Goal: Obtain resource: Download file/media

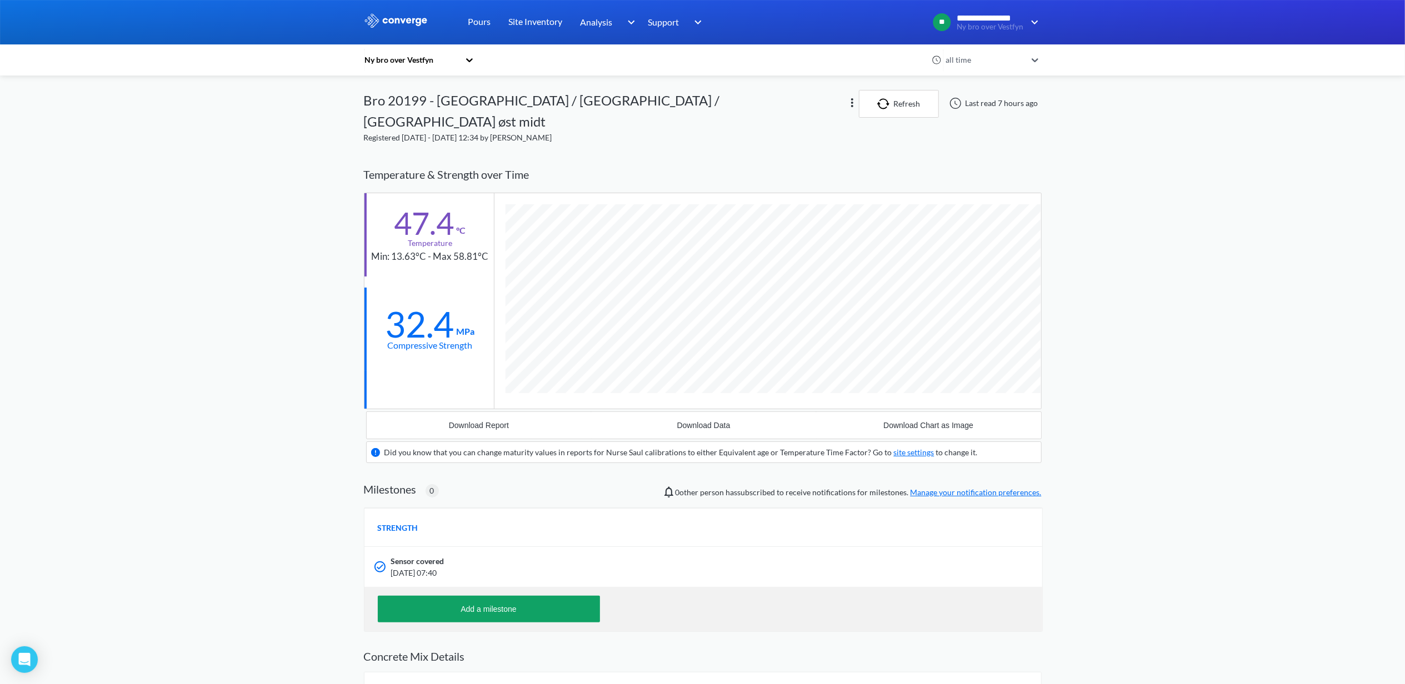
scroll to position [713, 678]
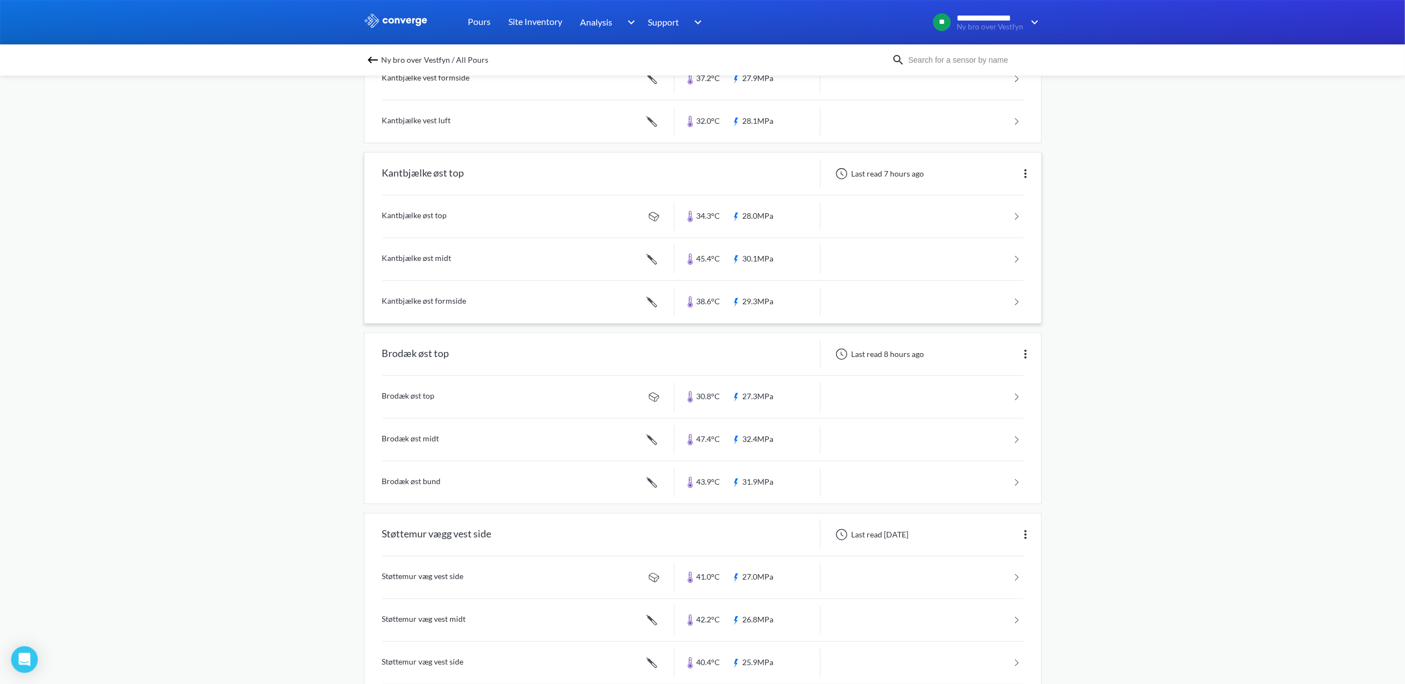
scroll to position [444, 0]
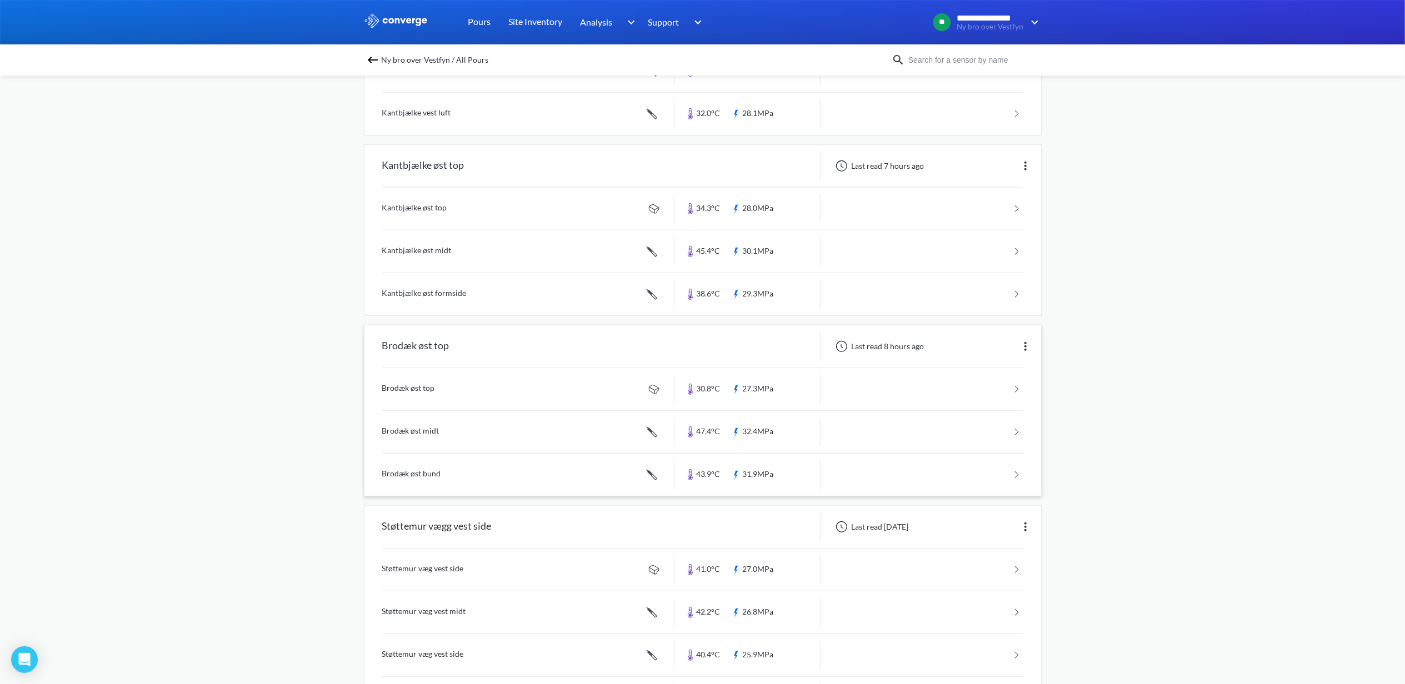
click at [432, 390] on link at bounding box center [702, 389] width 641 height 42
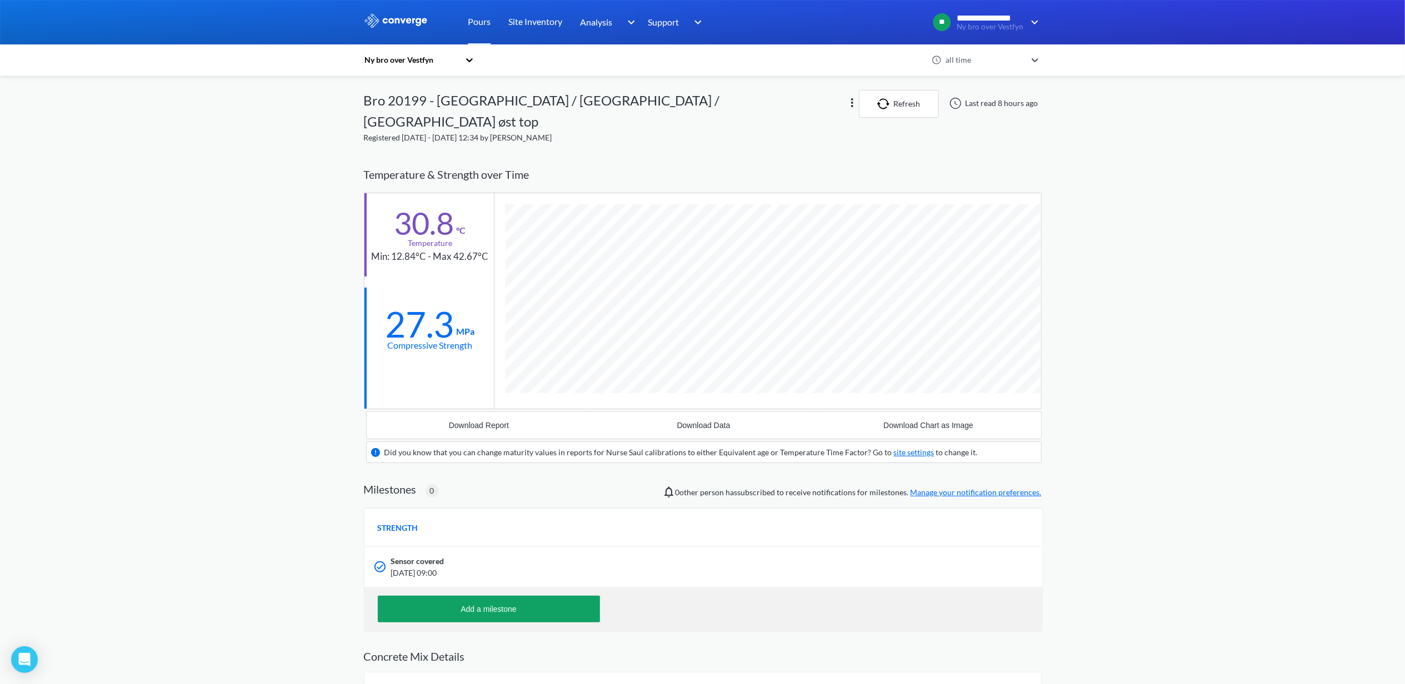
scroll to position [692, 678]
click at [694, 421] on div "Download Data" at bounding box center [703, 425] width 53 height 9
click at [1367, 196] on div "**********" at bounding box center [702, 401] width 1405 height 802
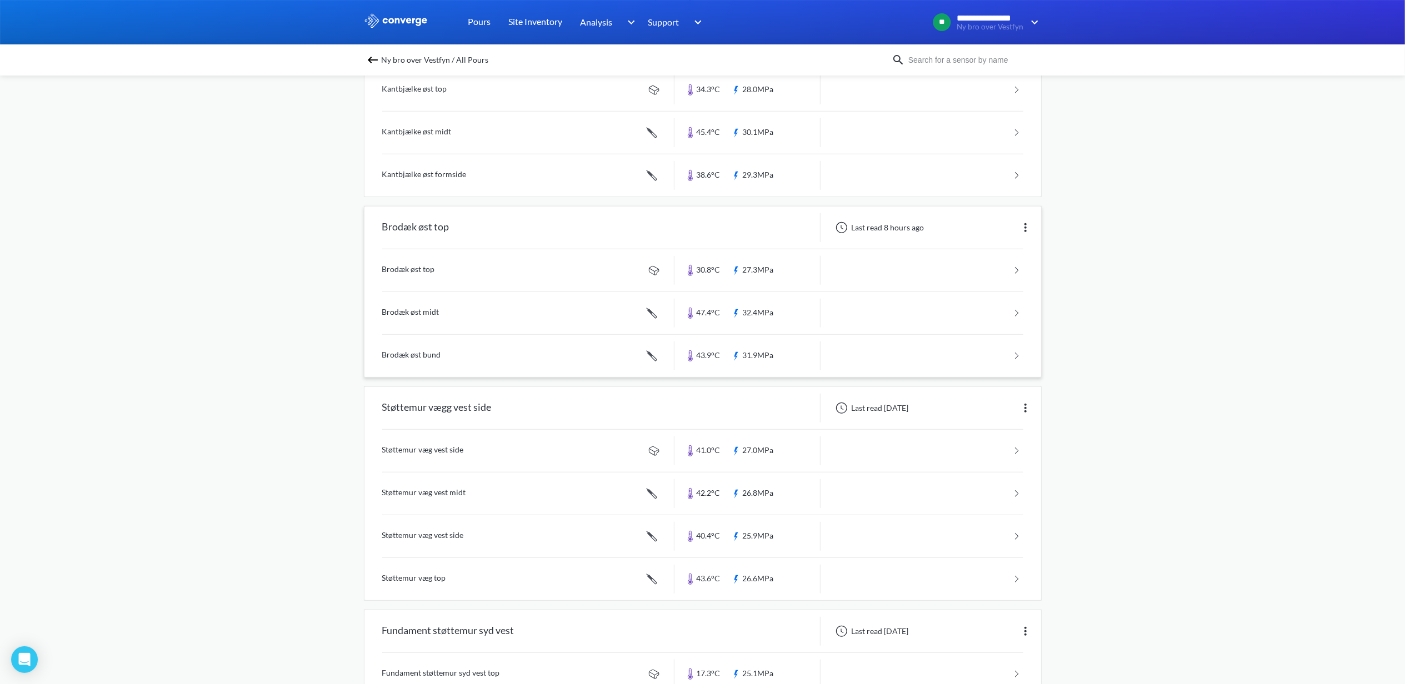
scroll to position [592, 0]
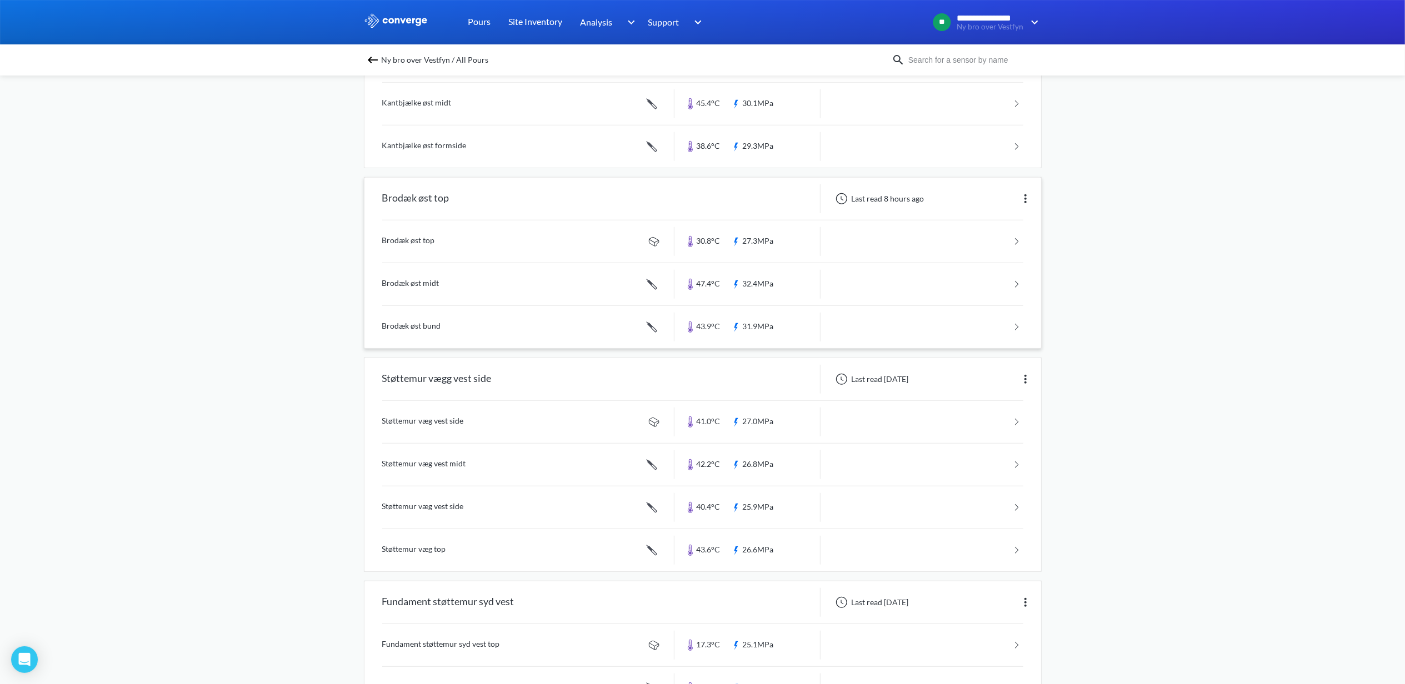
click at [434, 285] on link at bounding box center [702, 284] width 641 height 42
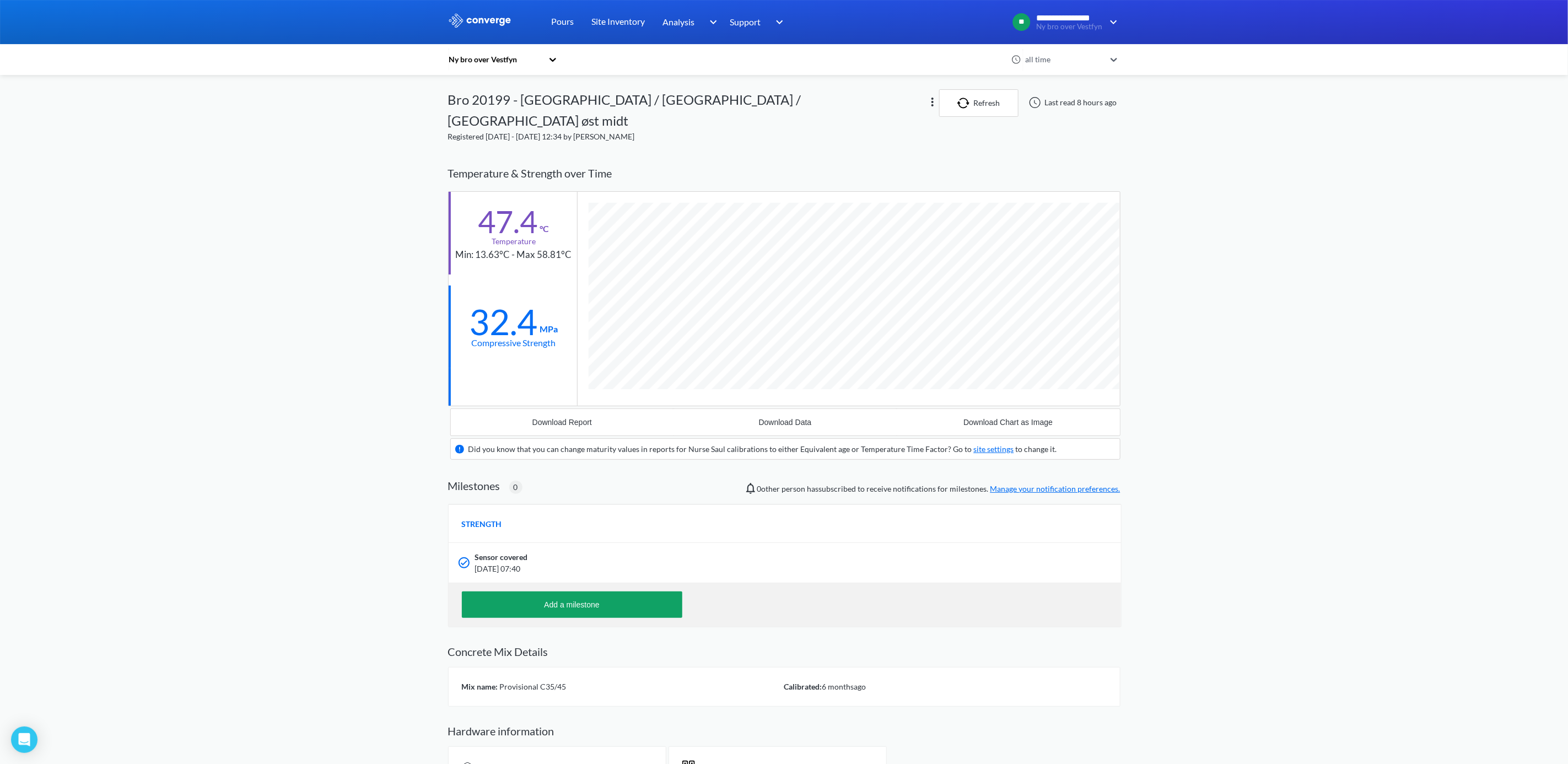
scroll to position [708, 673]
click at [769, 418] on div "Download Data" at bounding box center [785, 422] width 53 height 9
click at [1158, 551] on div "**********" at bounding box center [784, 408] width 1568 height 816
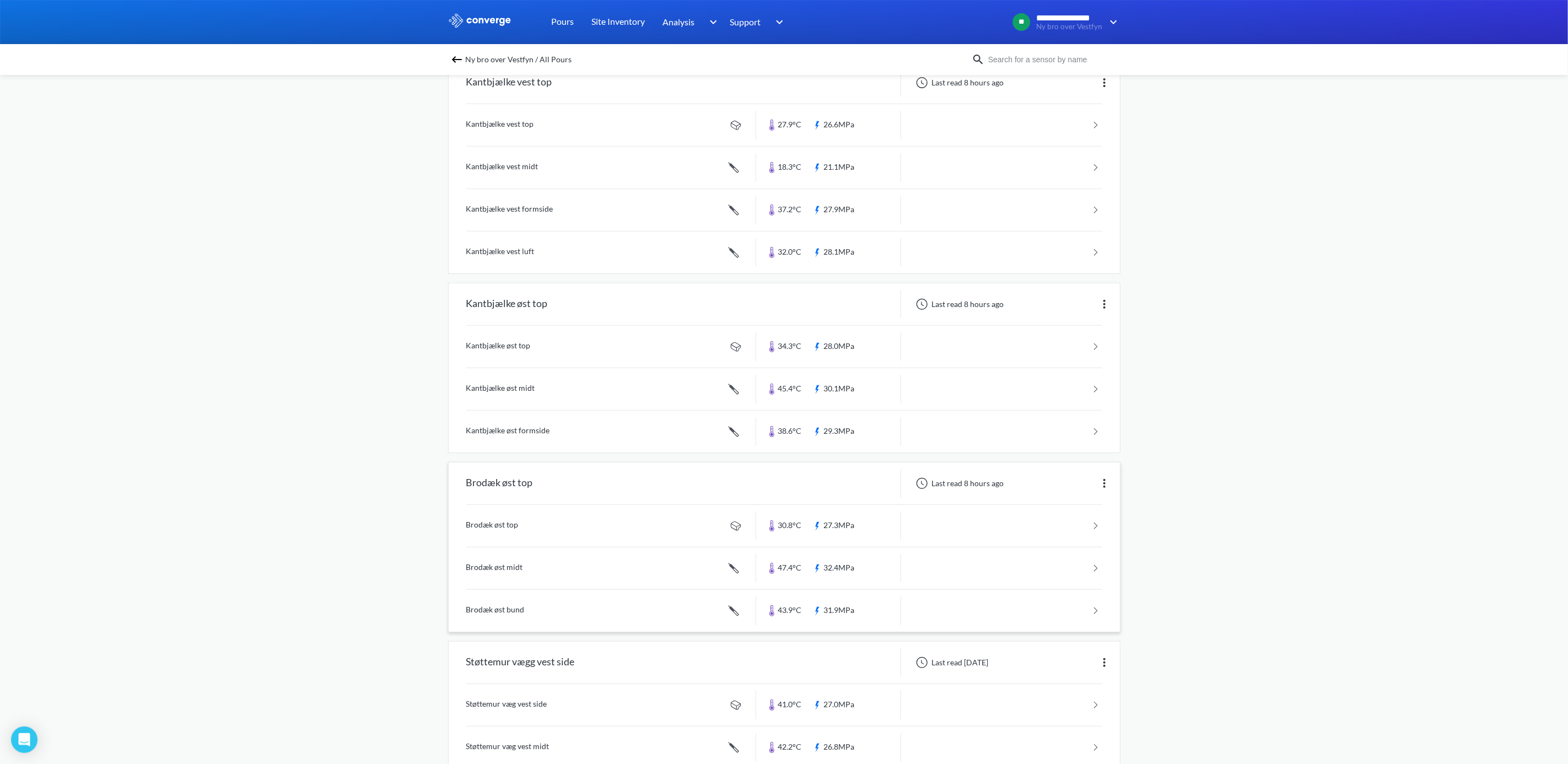
scroll to position [330, 0]
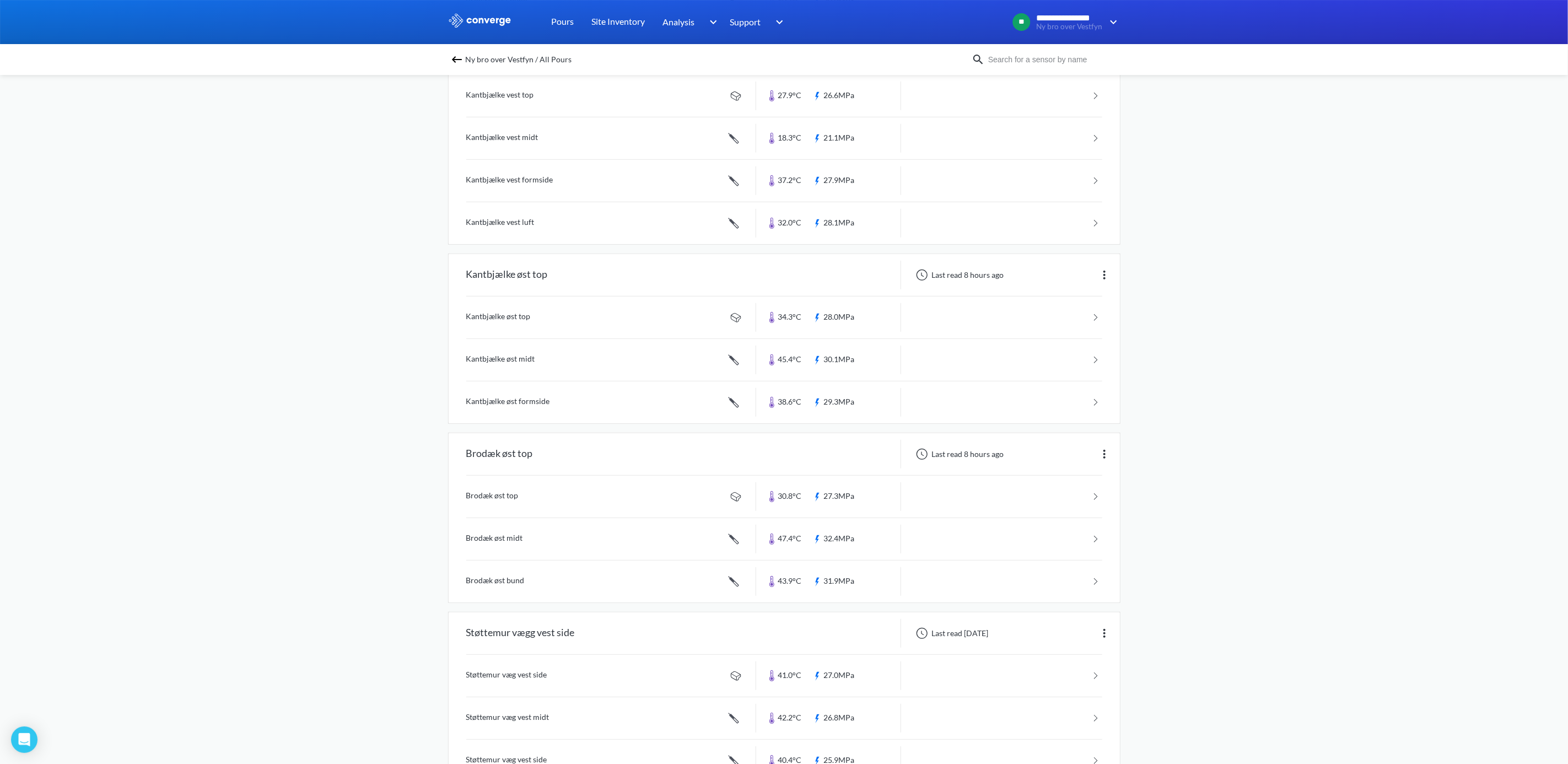
click at [478, 592] on link at bounding box center [784, 581] width 636 height 42
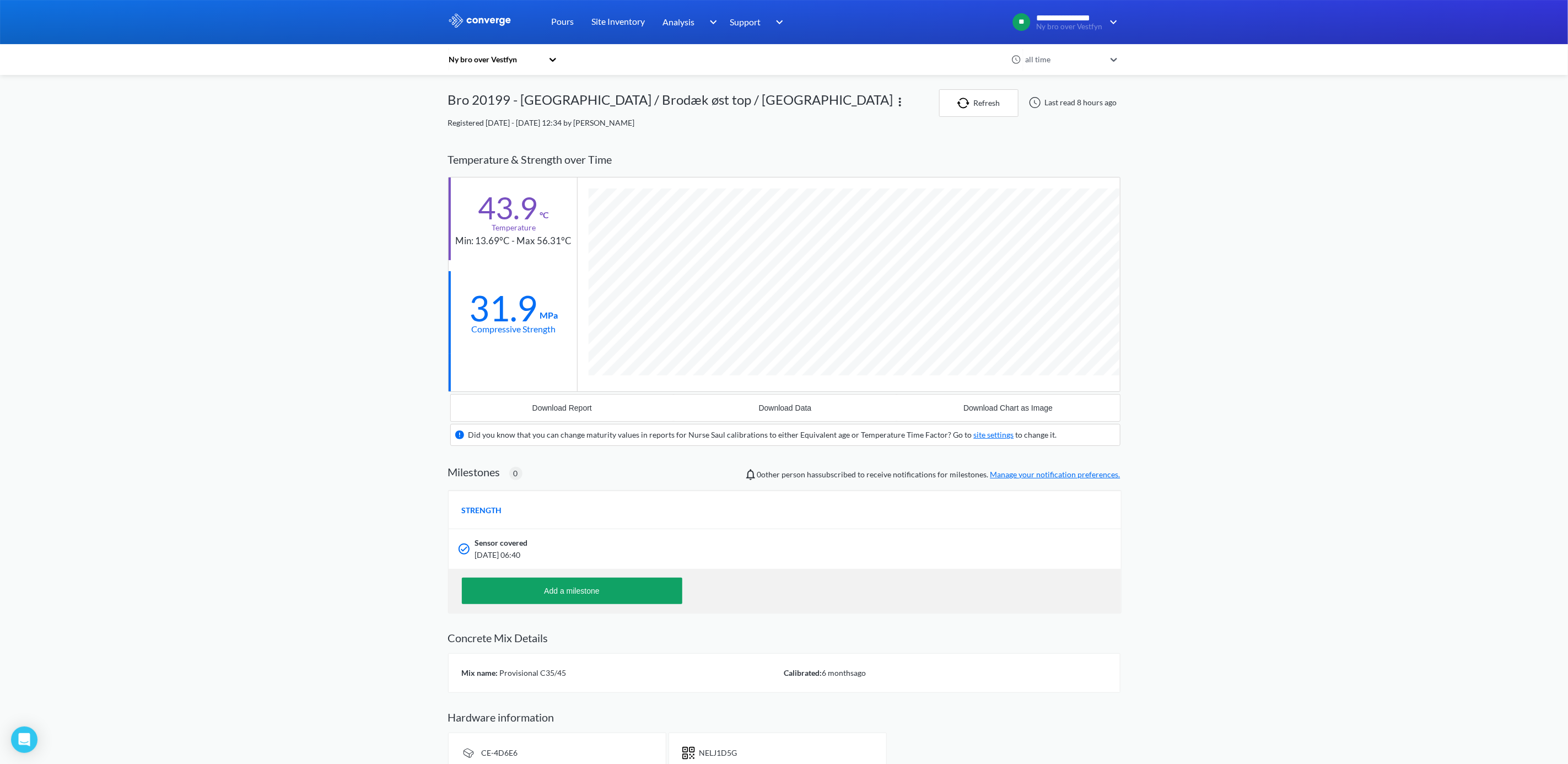
scroll to position [708, 673]
click at [759, 412] on div "Download Data" at bounding box center [785, 408] width 53 height 9
